Goal: Task Accomplishment & Management: Use online tool/utility

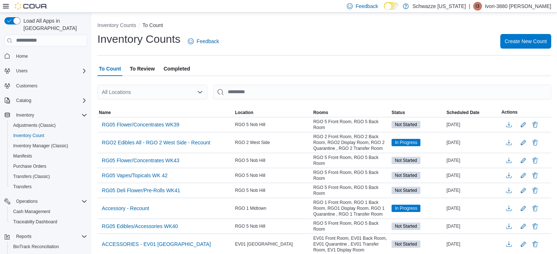
click at [190, 90] on div "All Locations" at bounding box center [152, 92] width 110 height 15
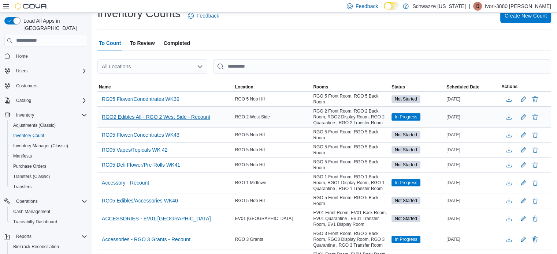
scroll to position [37, 0]
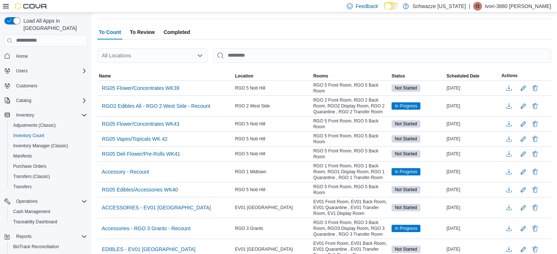
click at [170, 51] on div "All Locations" at bounding box center [152, 55] width 110 height 15
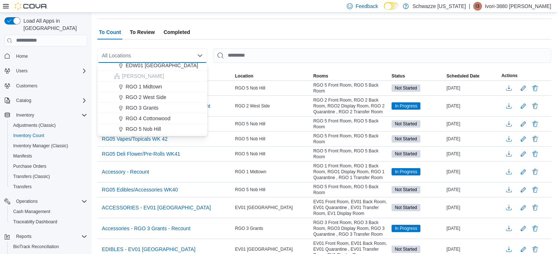
scroll to position [220, 0]
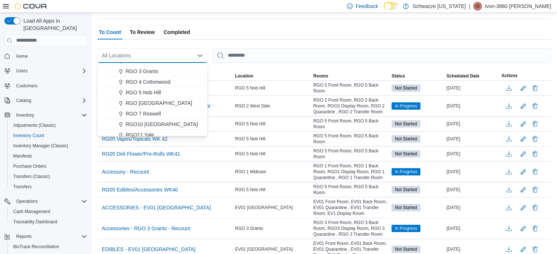
click at [171, 104] on span "RGO [GEOGRAPHIC_DATA]" at bounding box center [159, 103] width 67 height 7
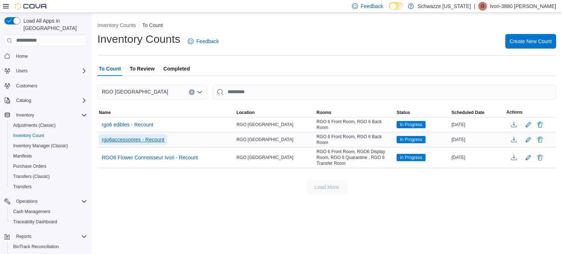
click at [153, 141] on span "rgo6accessorires - Recount" at bounding box center [133, 139] width 63 height 7
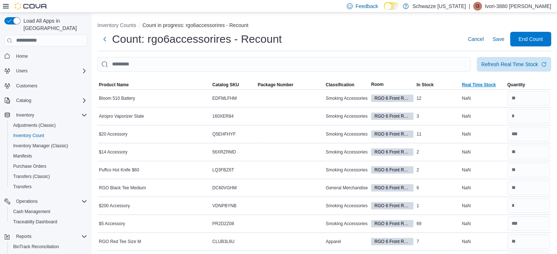
click at [488, 84] on span "Real Time Stock" at bounding box center [479, 85] width 34 height 6
